Goal: Communication & Community: Answer question/provide support

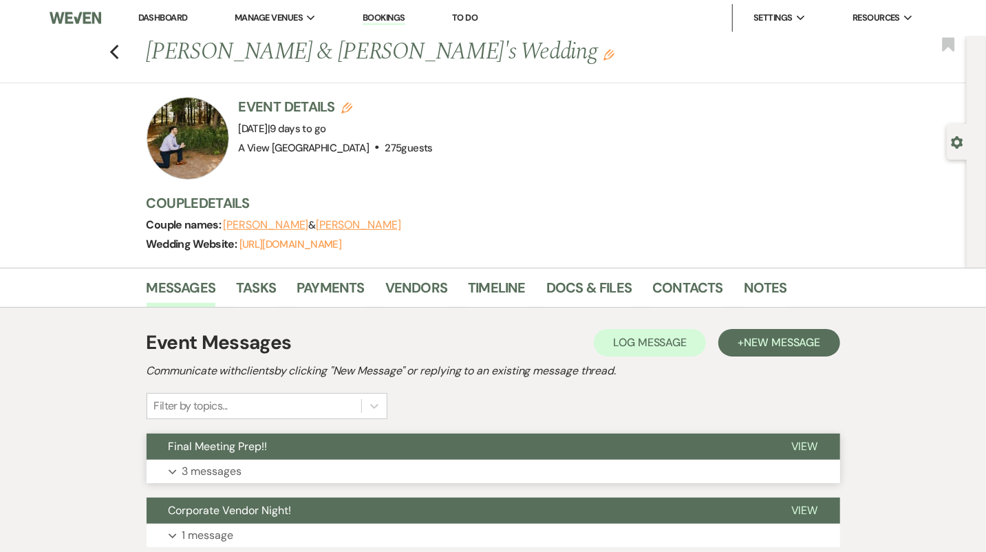
click at [241, 441] on span "Final Meeting Prep!!" at bounding box center [218, 446] width 99 height 14
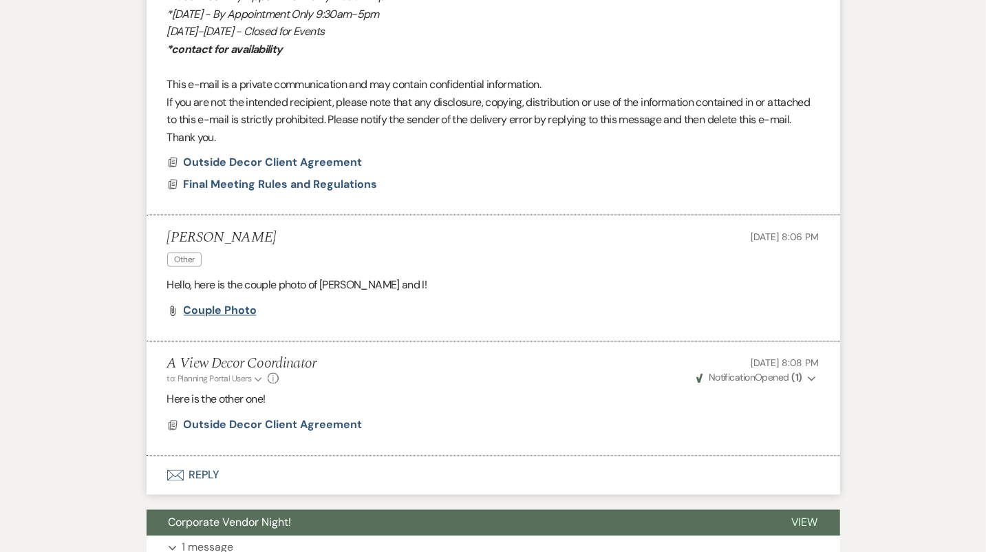
scroll to position [1203, 0]
click at [230, 308] on span "Couple photo" at bounding box center [220, 310] width 73 height 14
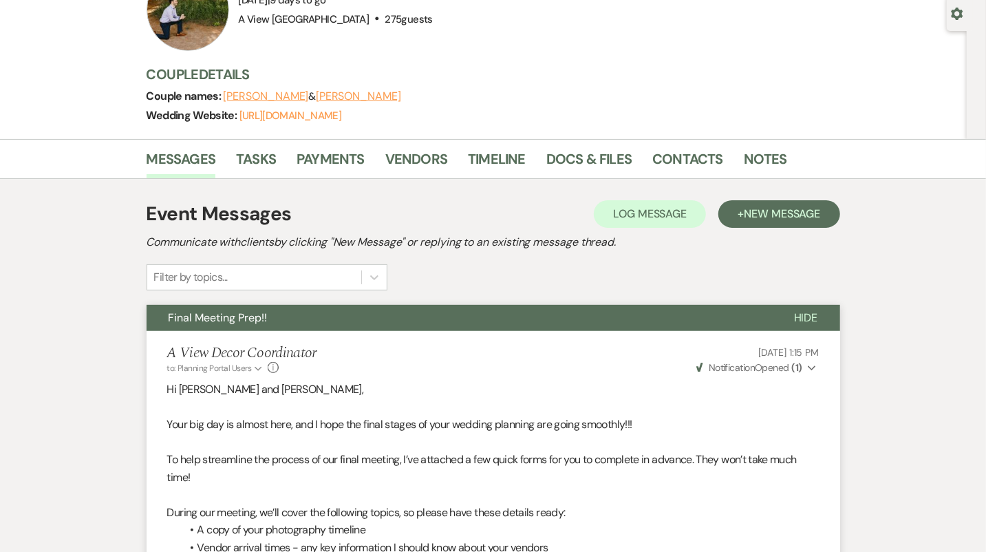
scroll to position [0, 0]
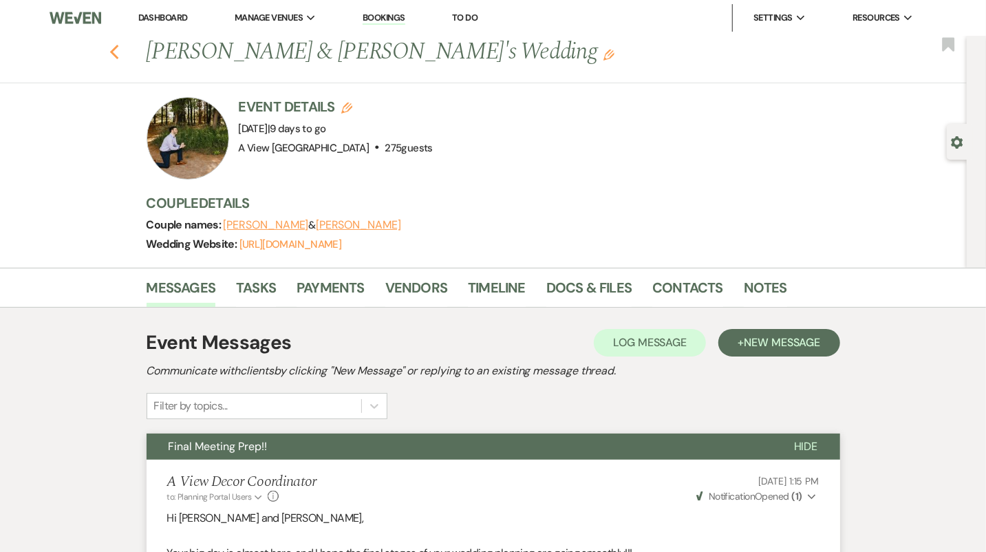
click at [109, 45] on icon "Previous" at bounding box center [114, 52] width 10 height 17
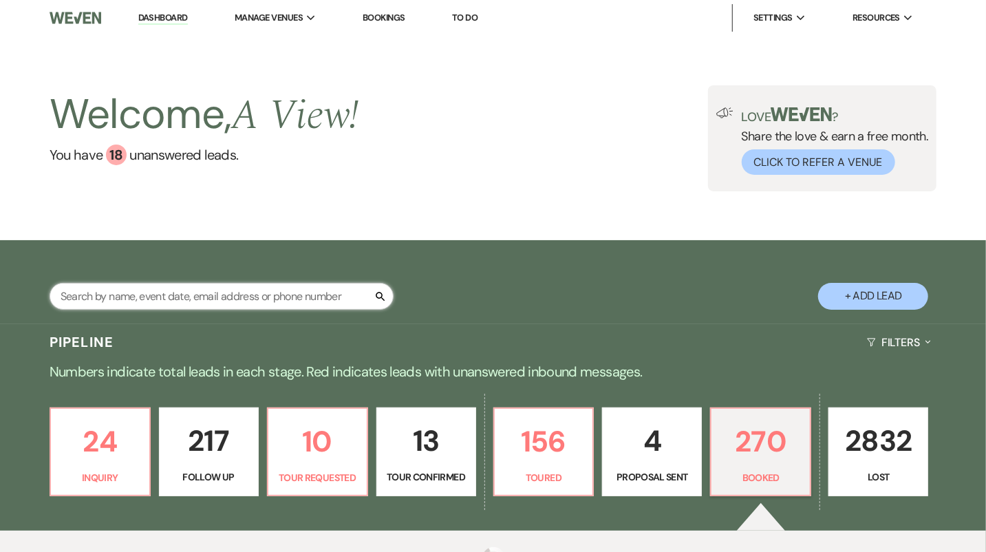
click at [243, 292] on input "text" at bounding box center [222, 296] width 344 height 27
type input "[PERSON_NAME]"
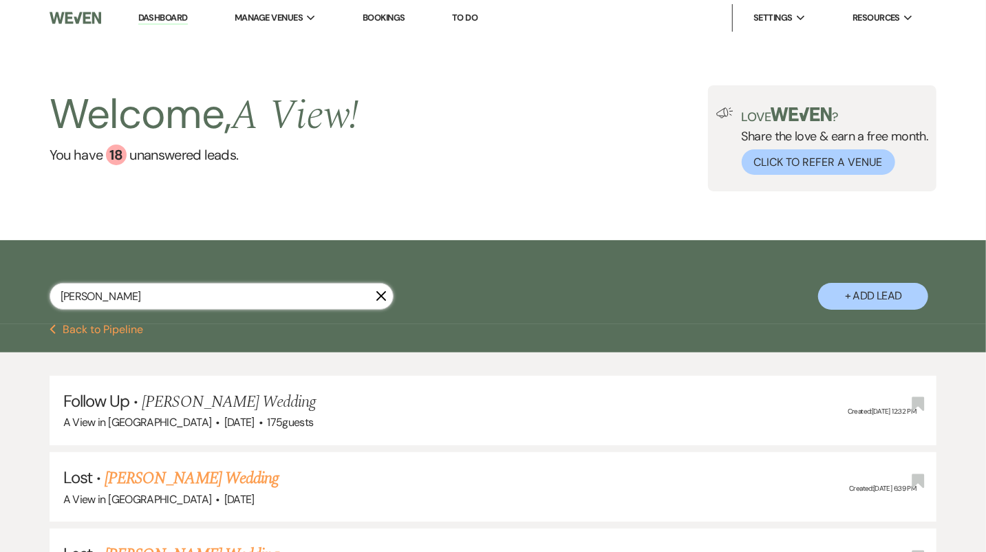
scroll to position [688, 0]
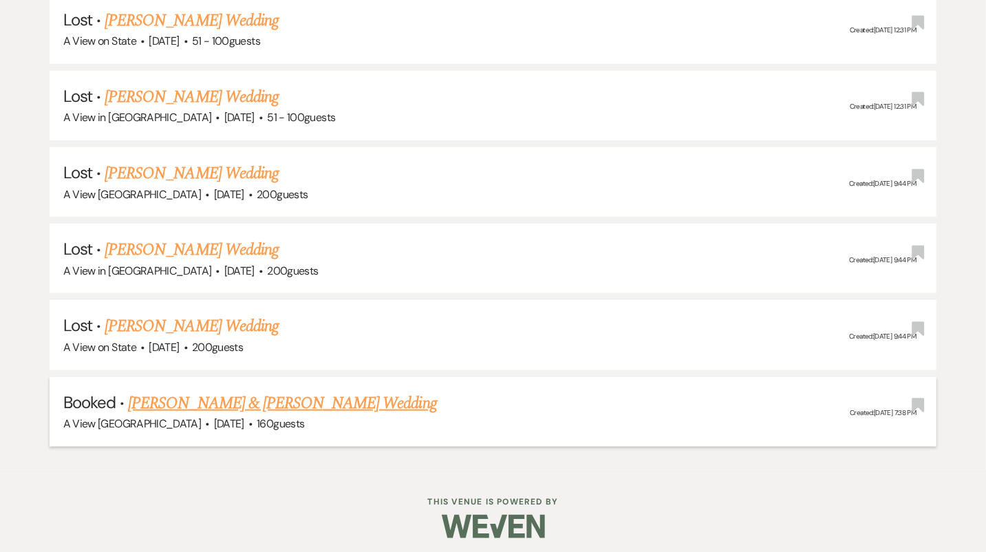
click at [258, 396] on link "[PERSON_NAME] & [PERSON_NAME] Wedding" at bounding box center [282, 403] width 308 height 25
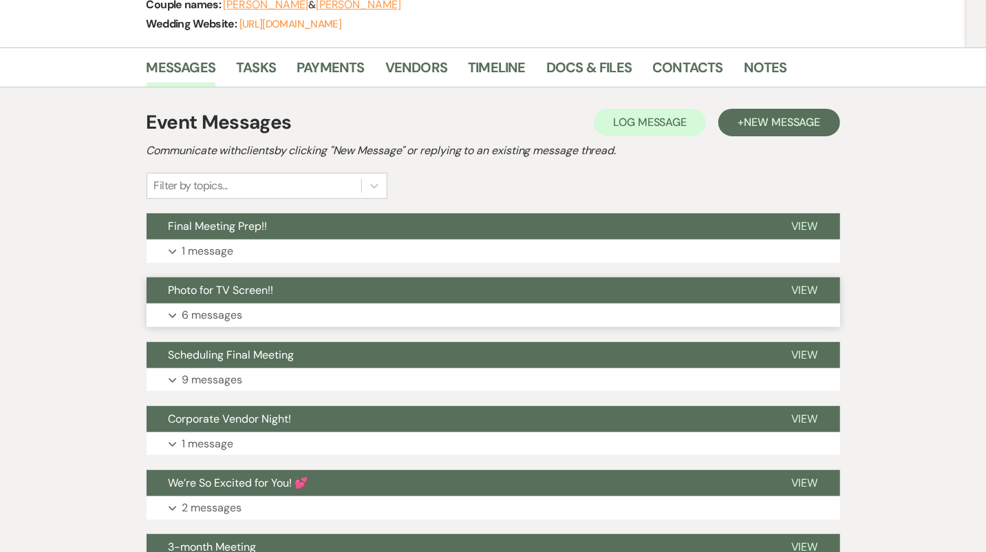
click at [297, 300] on button "Photo for TV Screen!!" at bounding box center [458, 290] width 623 height 26
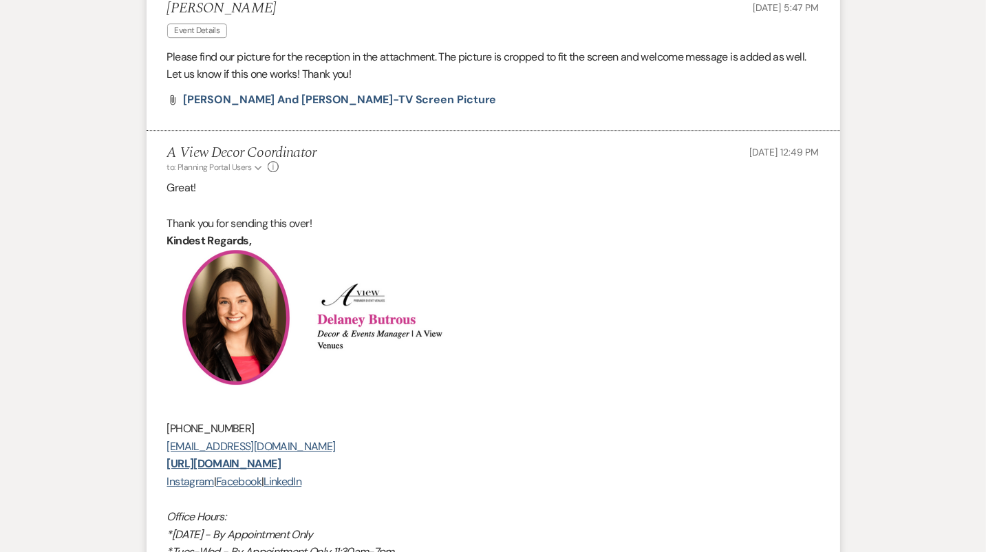
scroll to position [2344, 0]
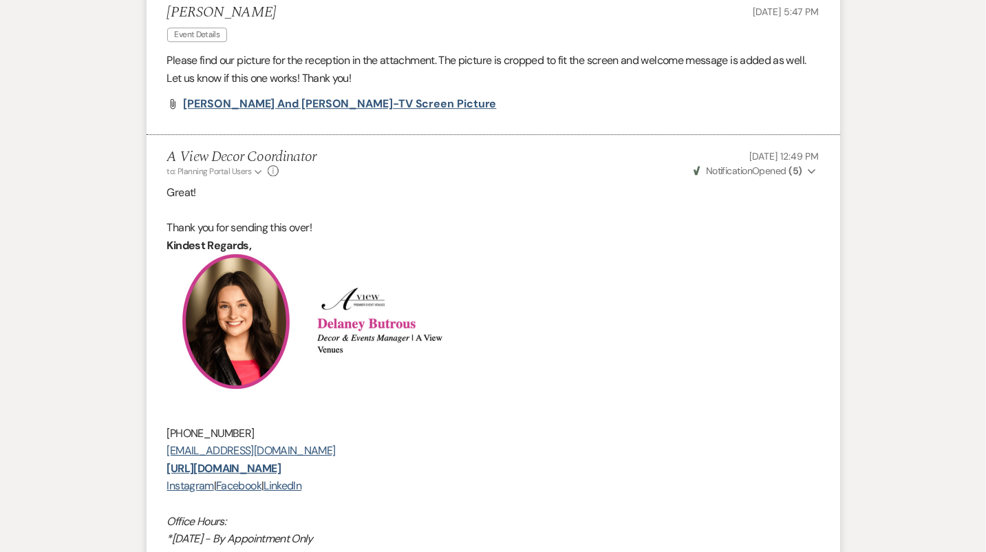
click at [303, 111] on span "[PERSON_NAME] and [PERSON_NAME]-TV Screen Picture" at bounding box center [340, 103] width 313 height 14
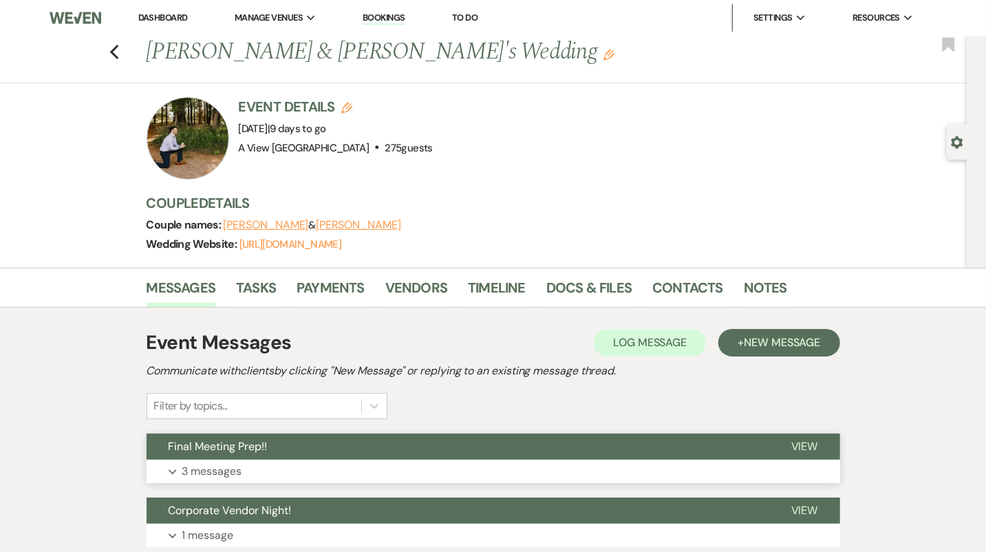
click at [408, 449] on button "Final Meeting Prep!!" at bounding box center [458, 447] width 623 height 26
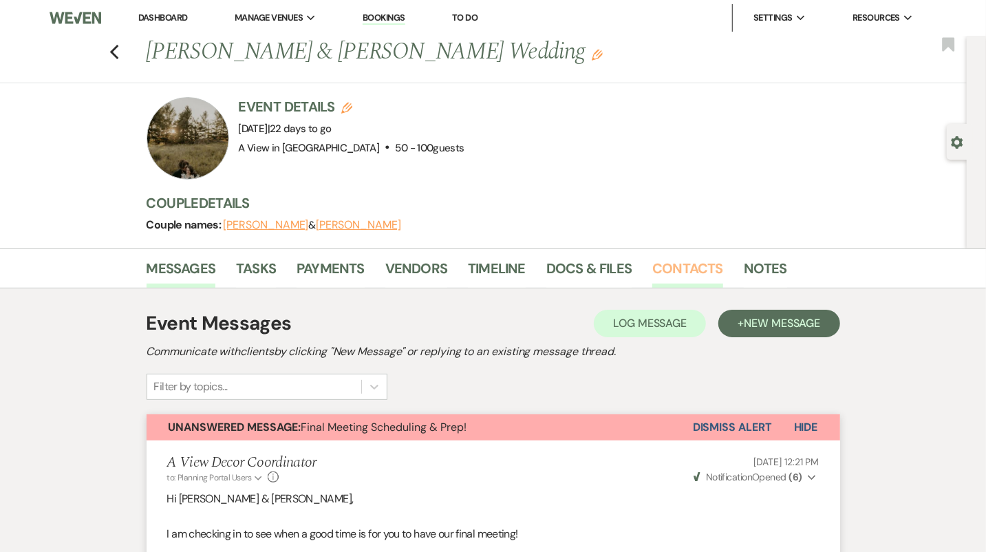
click at [690, 266] on link "Contacts" at bounding box center [687, 272] width 71 height 30
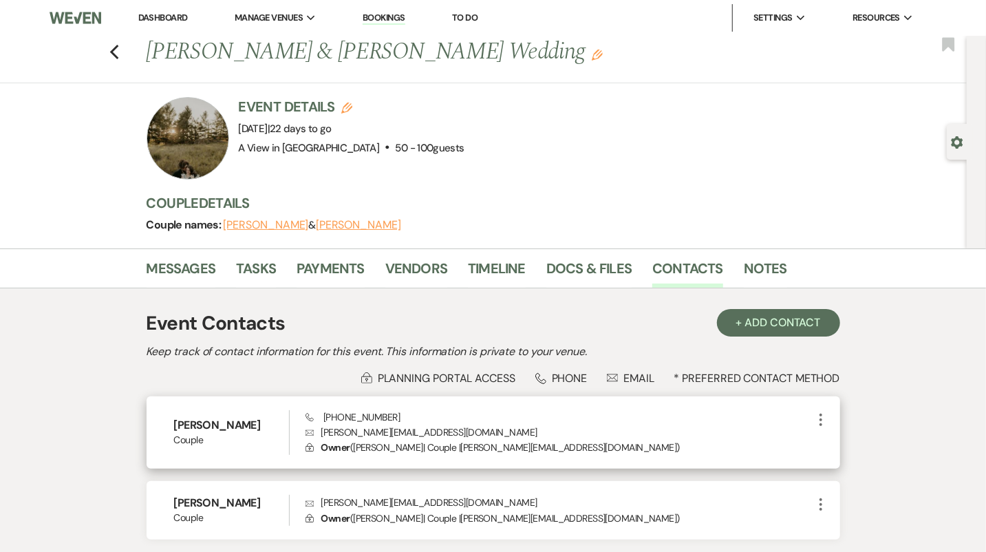
click at [401, 428] on p "Envelope [PERSON_NAME][EMAIL_ADDRESS][DOMAIN_NAME]" at bounding box center [559, 432] width 507 height 15
click at [401, 428] on p "Envelope marshall.jaynaeh@gmail.com" at bounding box center [559, 432] width 507 height 15
copy p "marshall.jaynaeh@gmail.com"
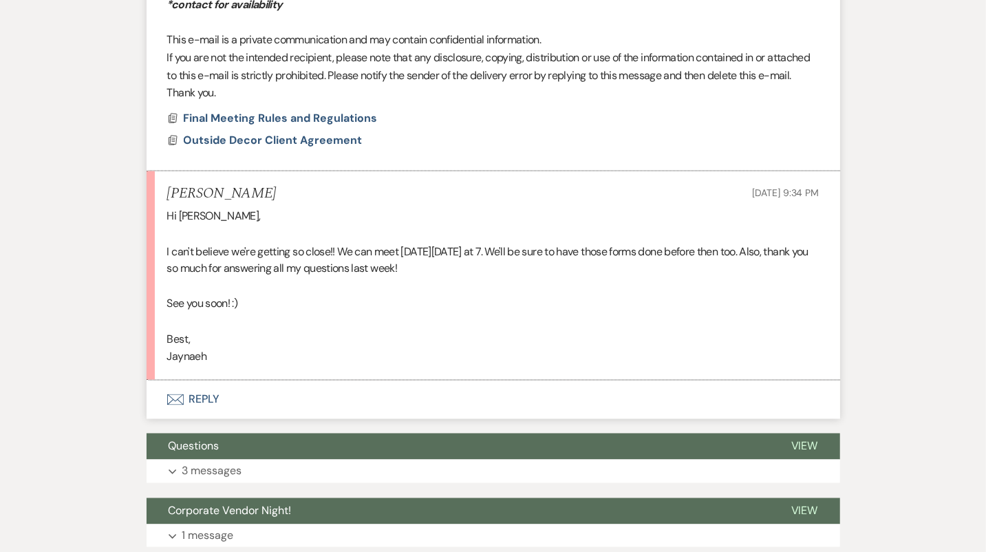
scroll to position [1223, 0]
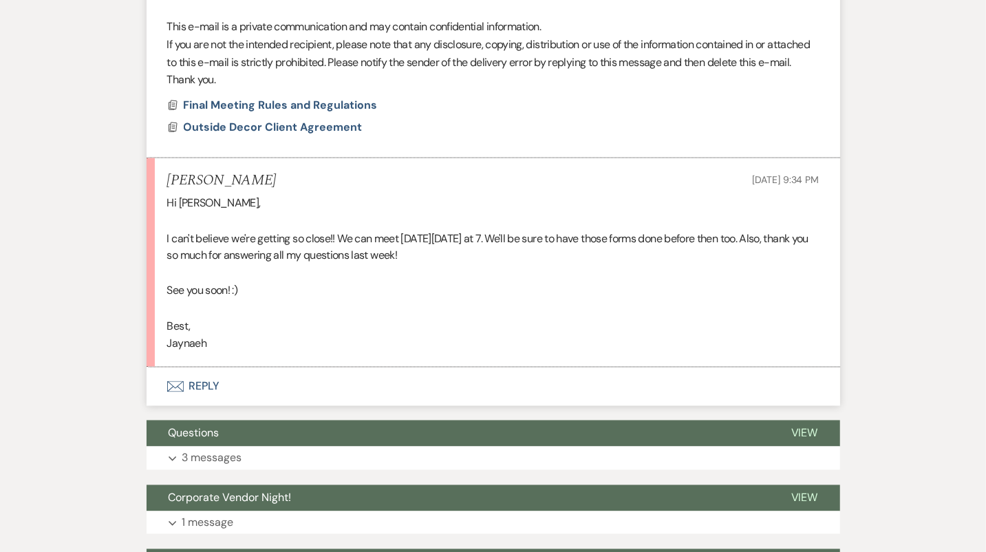
click at [551, 390] on button "Envelope Reply" at bounding box center [494, 387] width 694 height 39
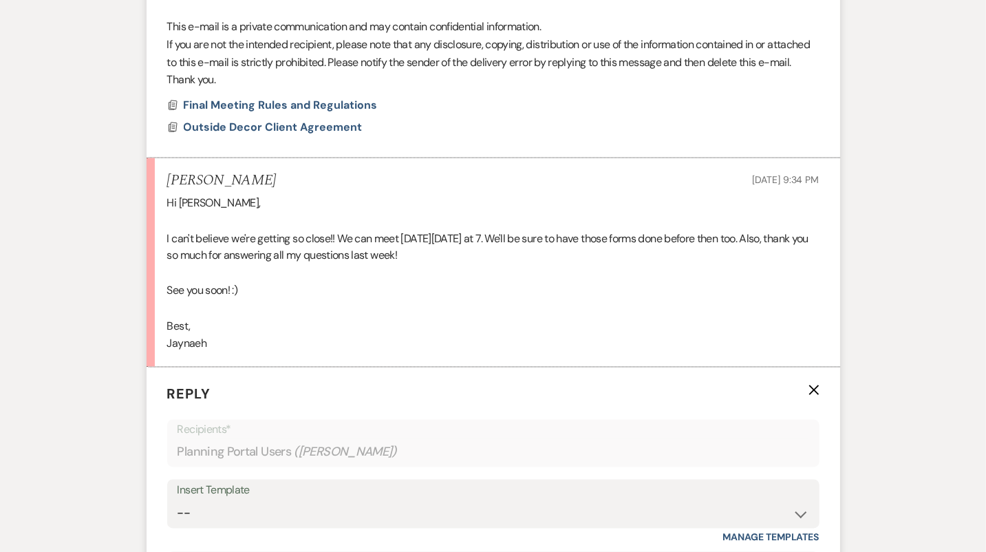
scroll to position [1440, 0]
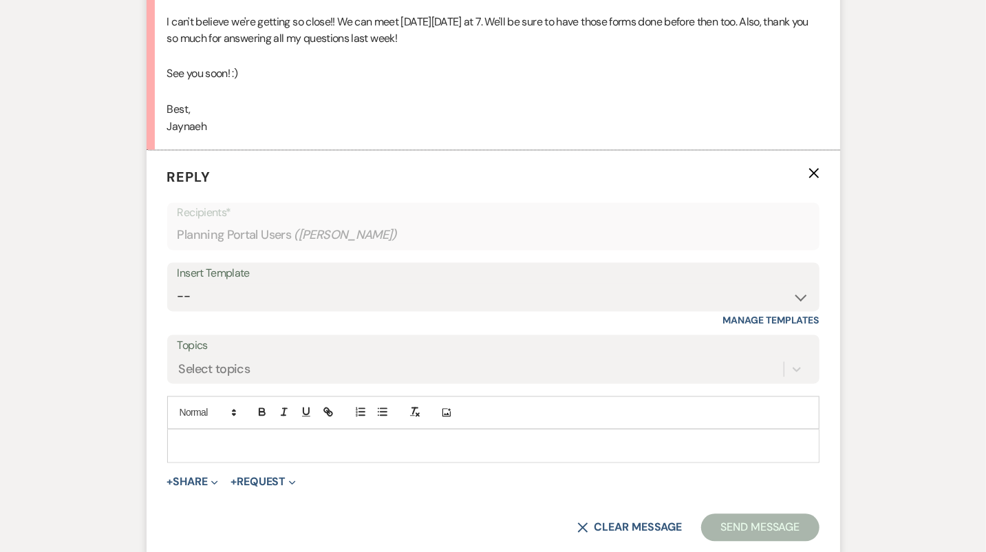
click at [549, 430] on div at bounding box center [493, 446] width 651 height 32
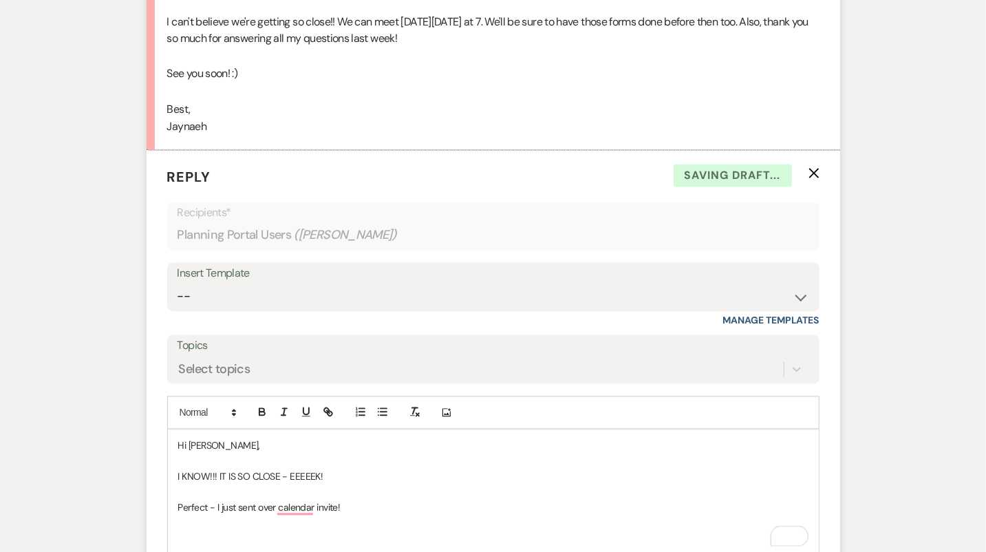
click at [248, 518] on p "To enrich screen reader interactions, please activate Accessibility in Grammarl…" at bounding box center [493, 523] width 630 height 15
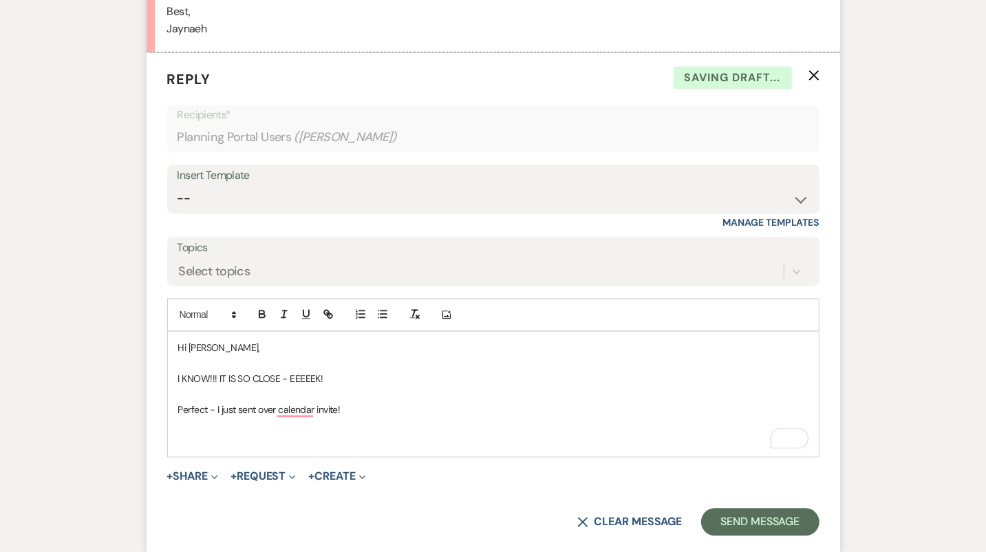
scroll to position [1556, 0]
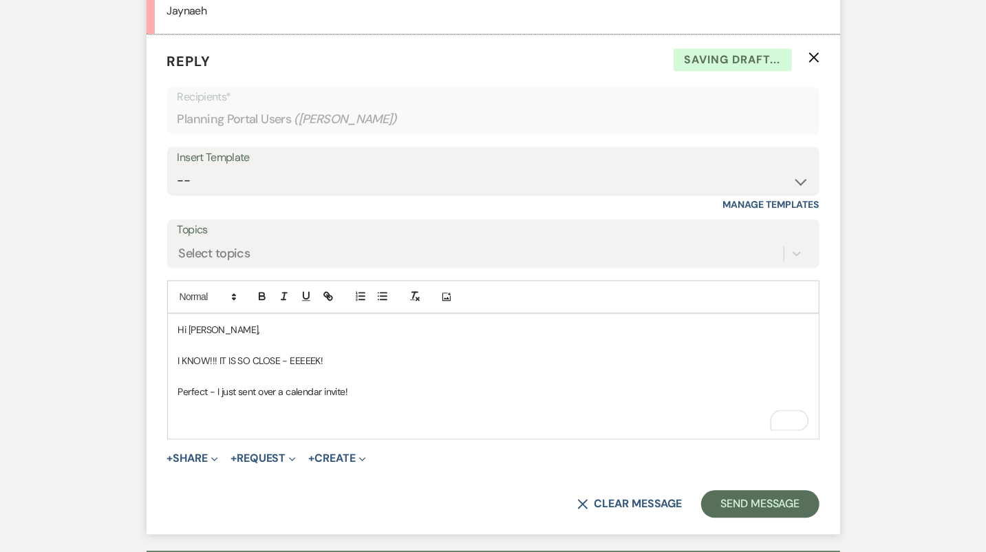
click at [253, 422] on p "To enrich screen reader interactions, please activate Accessibility in Grammarl…" at bounding box center [493, 422] width 630 height 15
click at [253, 418] on p "And, OF COURSE! that is what I am here for" at bounding box center [493, 422] width 630 height 15
click at [399, 417] on p "And, OF COURSE! That is what I am here for" at bounding box center [493, 422] width 630 height 15
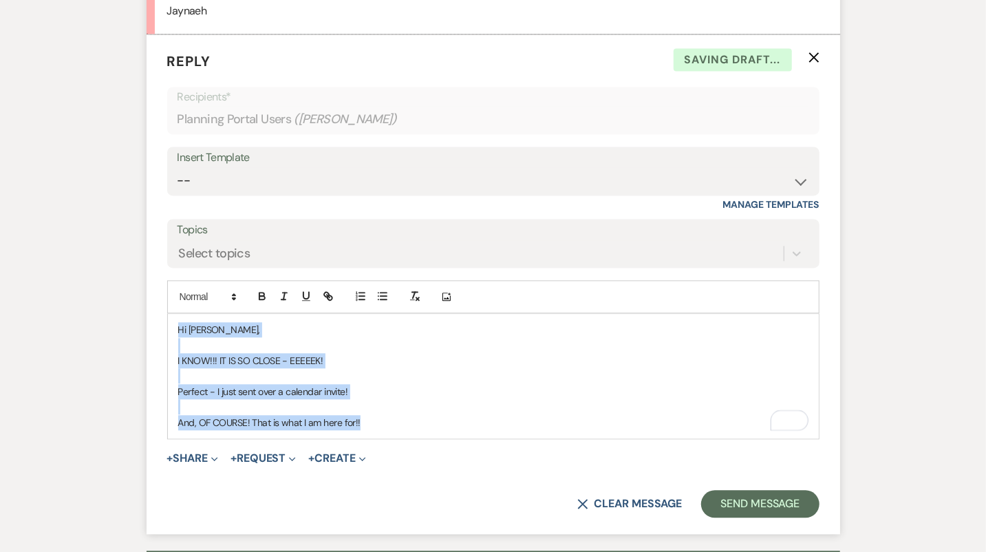
drag, startPoint x: 390, startPoint y: 421, endPoint x: 122, endPoint y: 278, distance: 303.6
click at [122, 278] on div "Event Messages Log Log Message + New Message Communicate with clients by clicki…" at bounding box center [493, 61] width 785 height 2658
copy div "Hi Jaynaeh, I KNOW!!! IT IS SO CLOSE - EEEEEK! Perfect - I just sent over a cal…"
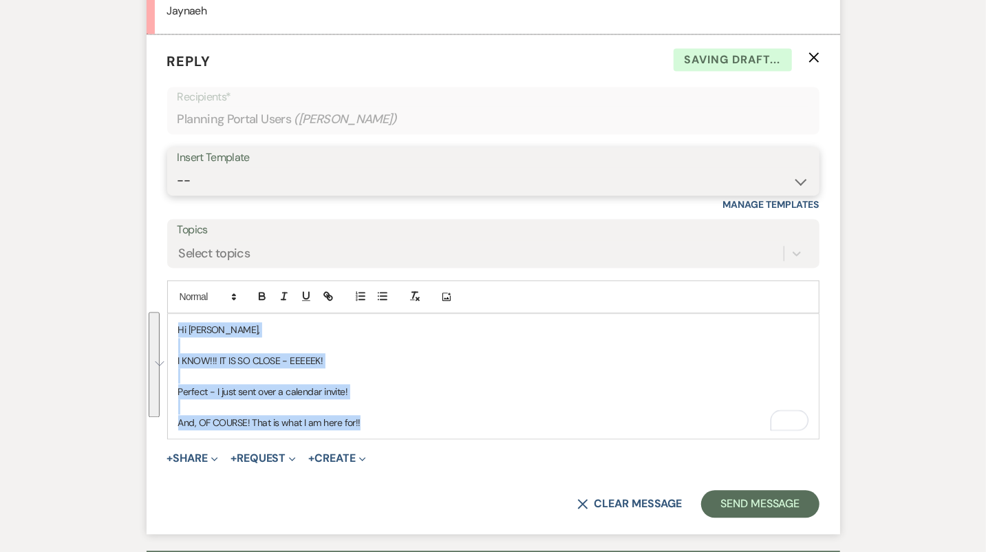
click at [314, 189] on select "-- Tour Confirmation Contract (Pre-Booked Leads) Out of office Inquiry Email Al…" at bounding box center [494, 180] width 632 height 27
select select "4142"
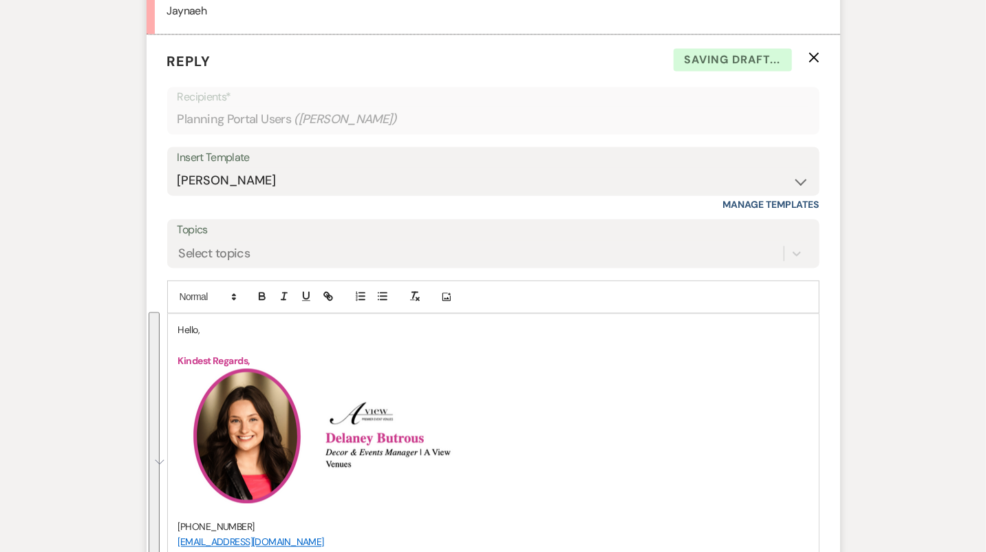
click at [192, 328] on p "Hello," at bounding box center [493, 329] width 630 height 15
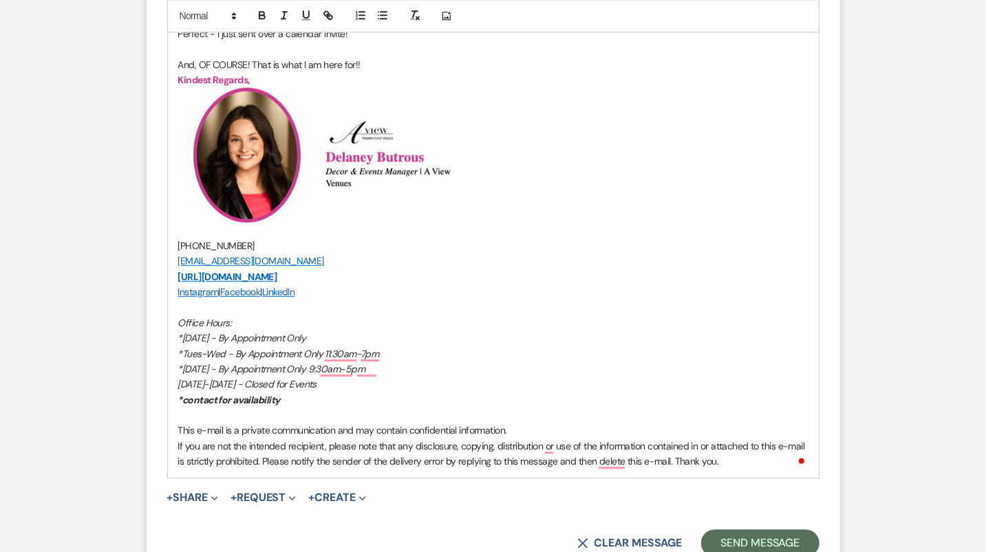
scroll to position [2174, 0]
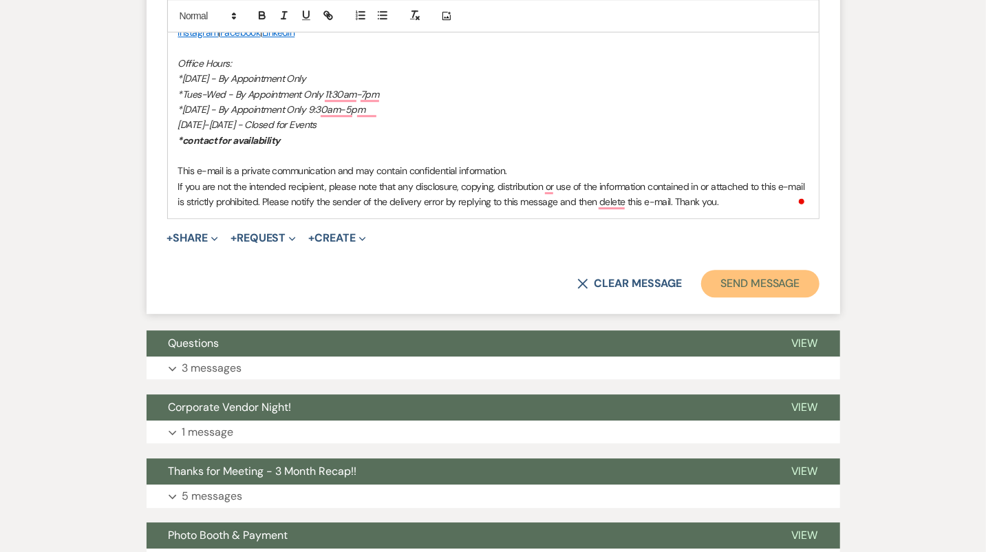
click at [773, 274] on button "Send Message" at bounding box center [760, 284] width 118 height 28
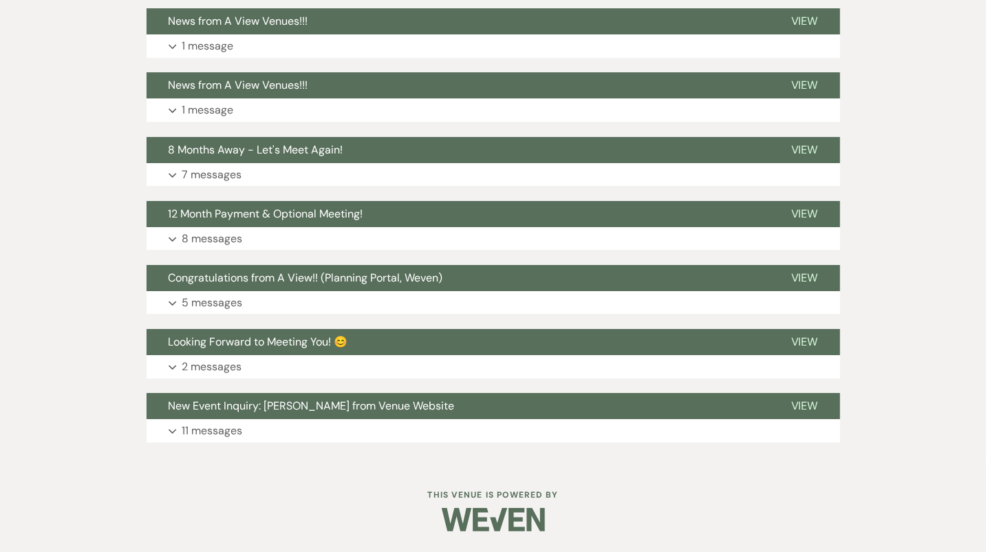
scroll to position [2655, 0]
